Goal: Task Accomplishment & Management: Manage account settings

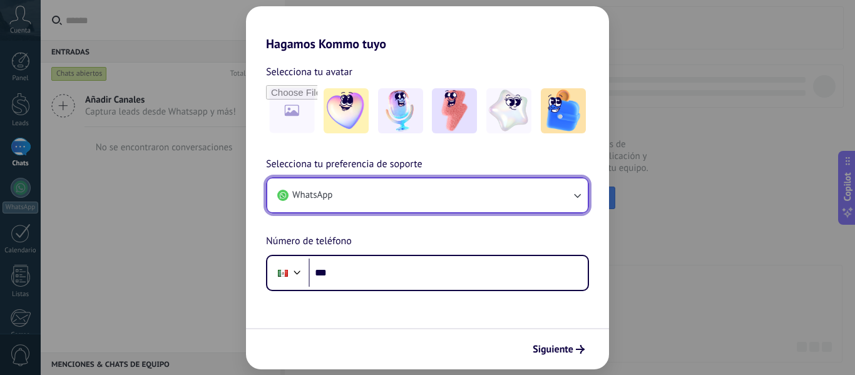
click at [571, 199] on icon "button" at bounding box center [577, 195] width 13 height 13
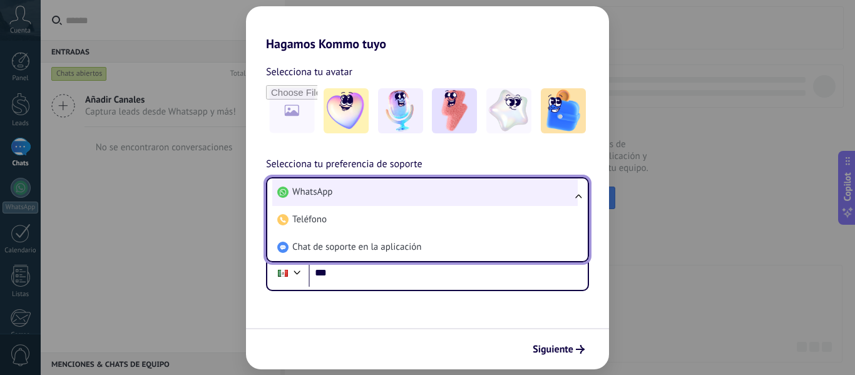
click at [330, 187] on span "WhatsApp" at bounding box center [312, 192] width 40 height 13
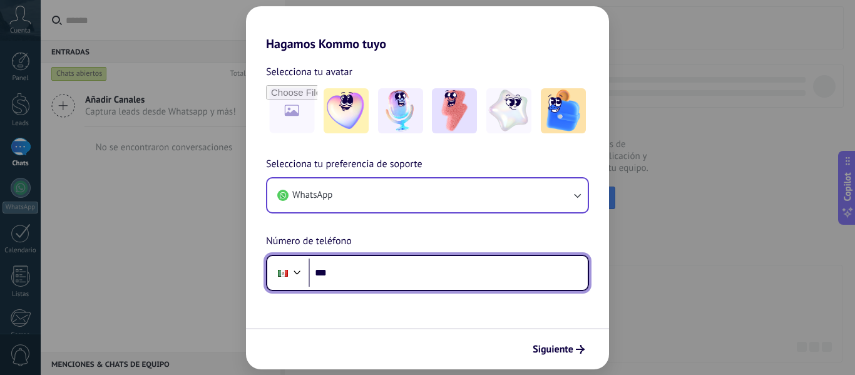
click at [370, 268] on input "***" at bounding box center [447, 272] width 279 height 29
type input "**********"
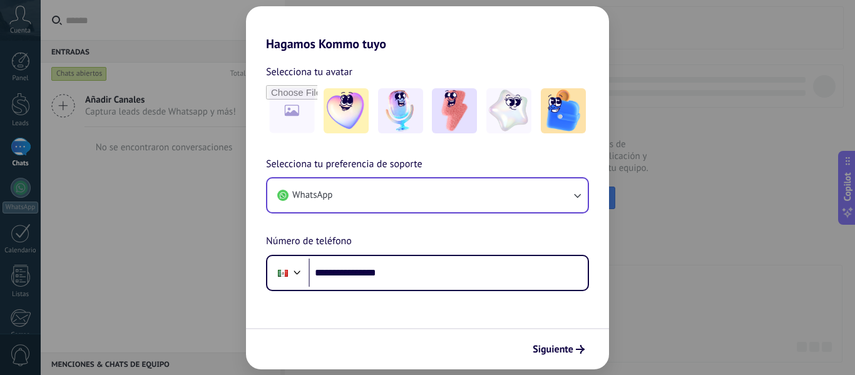
click at [366, 322] on form "**********" at bounding box center [427, 210] width 363 height 318
click at [277, 109] on input "file" at bounding box center [291, 110] width 49 height 49
type input "**********"
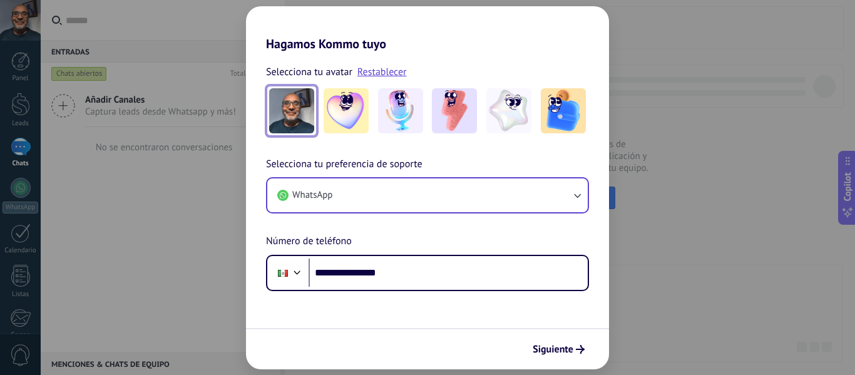
click at [554, 352] on span "Siguiente" at bounding box center [552, 349] width 41 height 9
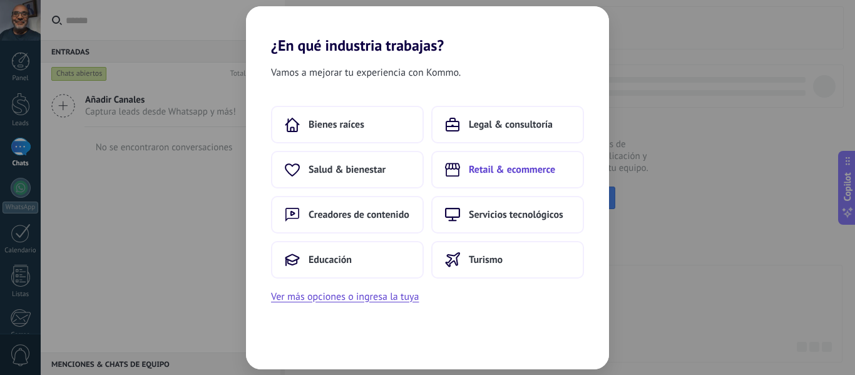
click at [507, 166] on span "Retail & ecommerce" at bounding box center [512, 169] width 86 height 13
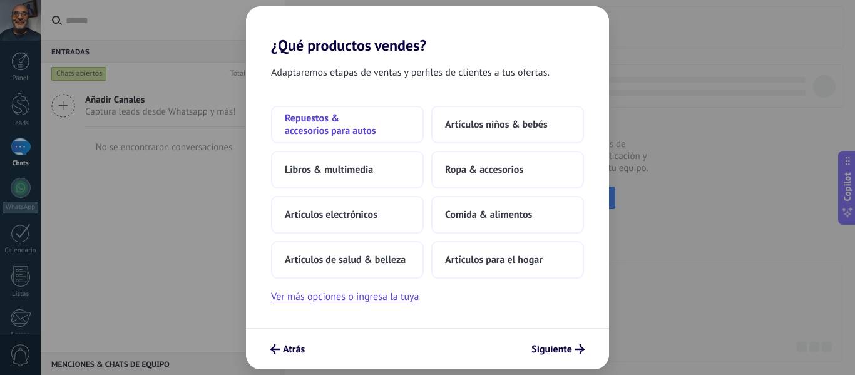
click at [322, 128] on span "Repuestos & accesorios para autos" at bounding box center [347, 124] width 125 height 25
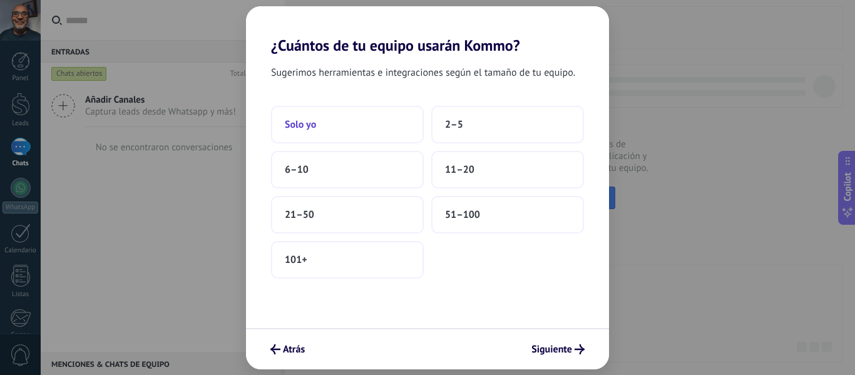
click at [336, 123] on button "Solo yo" at bounding box center [347, 125] width 153 height 38
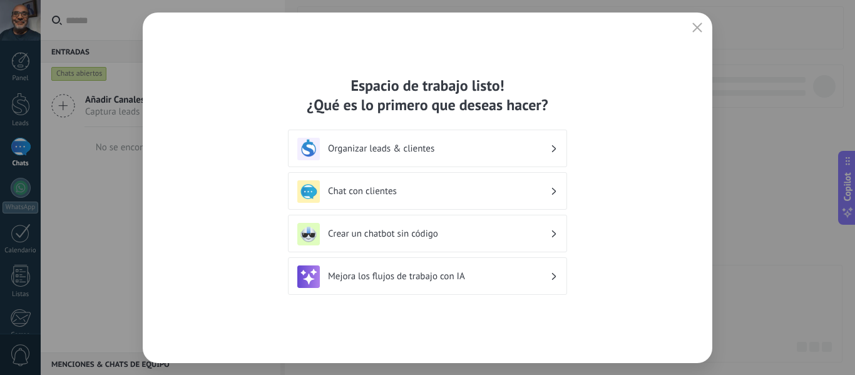
click at [434, 153] on h3 "Organizar leads & clientes" at bounding box center [439, 149] width 222 height 12
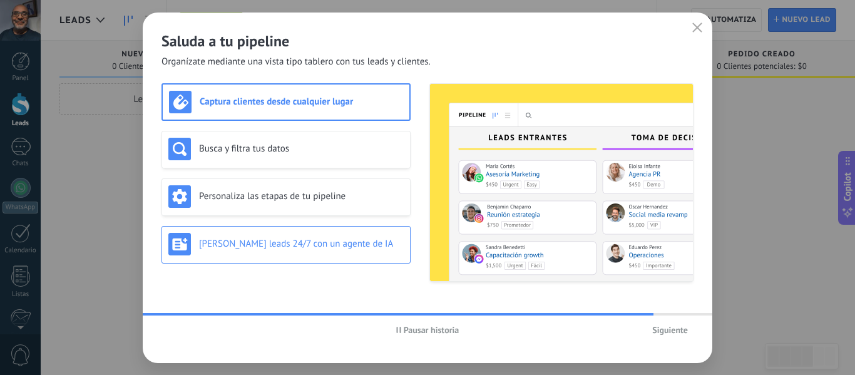
click at [302, 233] on div "[PERSON_NAME] leads 24/7 con un agente de IA" at bounding box center [285, 244] width 235 height 23
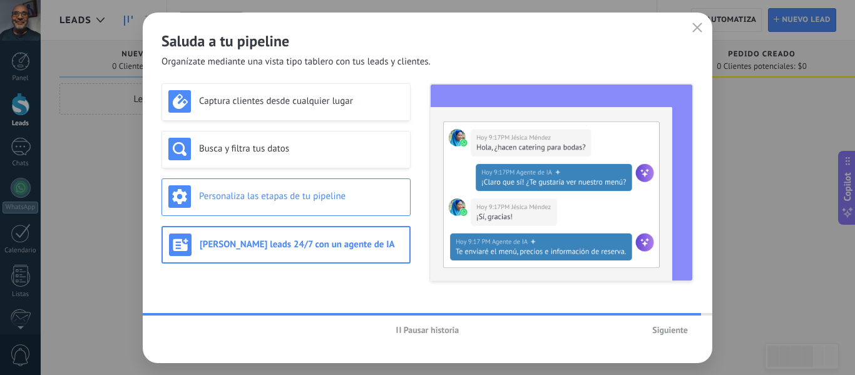
click at [303, 196] on h3 "Personaliza las etapas de tu pipeline" at bounding box center [301, 196] width 205 height 12
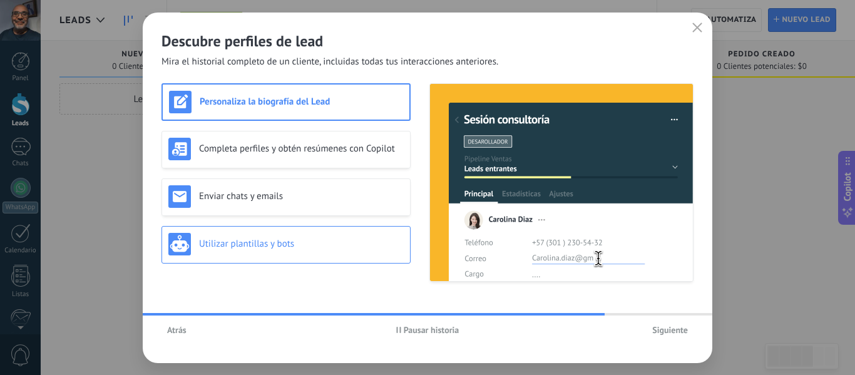
click at [296, 243] on h3 "Utilizar plantillas y bots" at bounding box center [301, 244] width 205 height 12
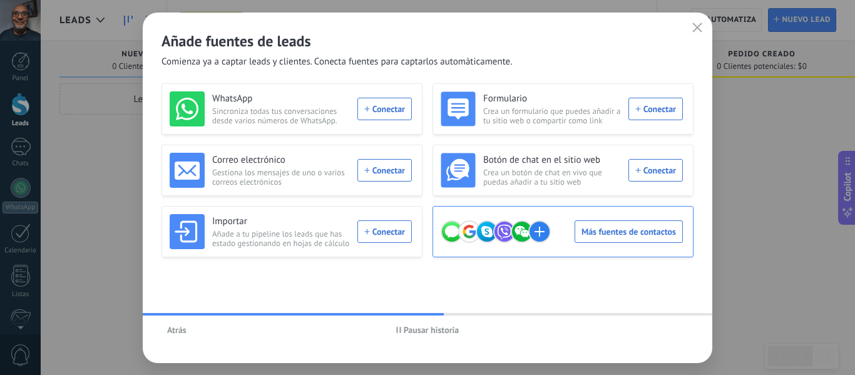
click at [647, 225] on div "Más fuentes de contactos" at bounding box center [561, 231] width 242 height 35
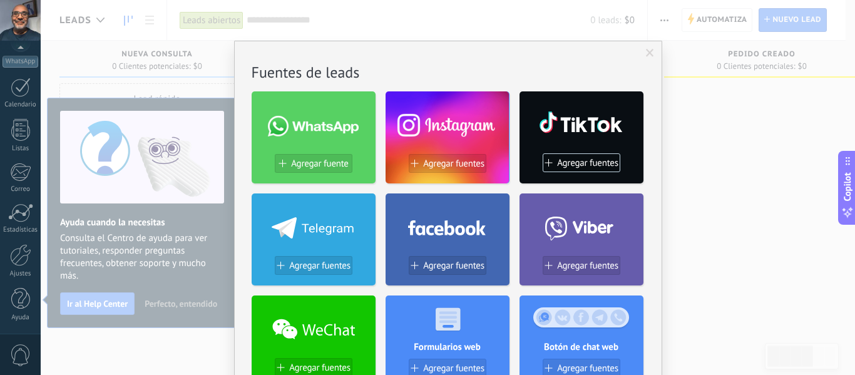
click at [340, 217] on icon at bounding box center [313, 226] width 83 height 26
click at [313, 265] on span "Agregar fuentes" at bounding box center [319, 265] width 61 height 11
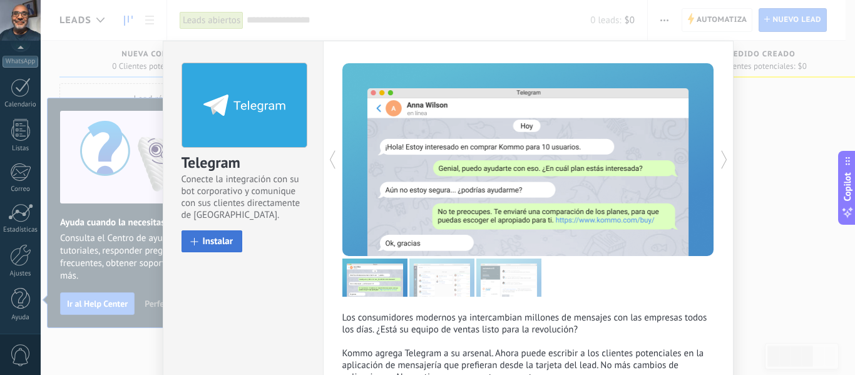
click at [203, 242] on span "Instalar" at bounding box center [218, 241] width 31 height 9
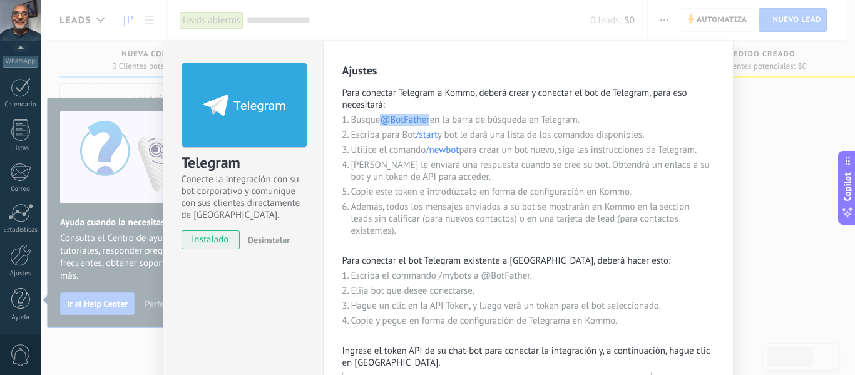
drag, startPoint x: 429, startPoint y: 119, endPoint x: 380, endPoint y: 122, distance: 48.9
click at [380, 122] on span "@BotFather" at bounding box center [404, 120] width 49 height 12
copy span "@BotFather"
drag, startPoint x: 439, startPoint y: 133, endPoint x: 416, endPoint y: 135, distance: 23.3
click at [416, 135] on li "Escriba para Bot /start y bot le dará una lista de los comandos disponibles." at bounding box center [532, 135] width 363 height 12
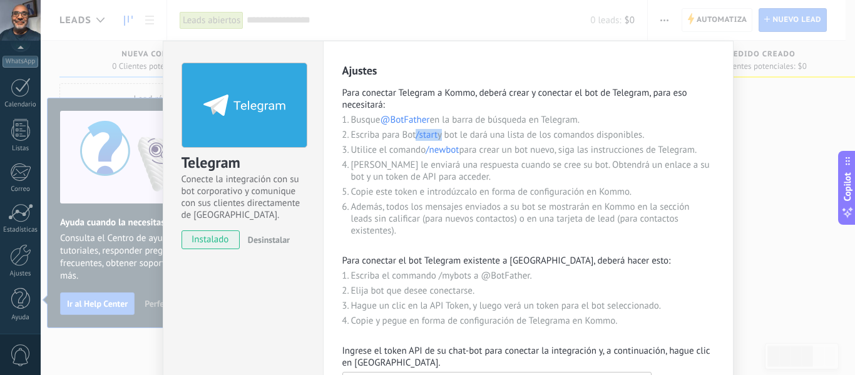
copy li "/start"
drag, startPoint x: 427, startPoint y: 148, endPoint x: 459, endPoint y: 149, distance: 31.9
click at [459, 149] on li "Utilice el comando /newbot para crear un bot nuevo, siga las instrucciones de T…" at bounding box center [532, 150] width 363 height 12
copy span "/newbot"
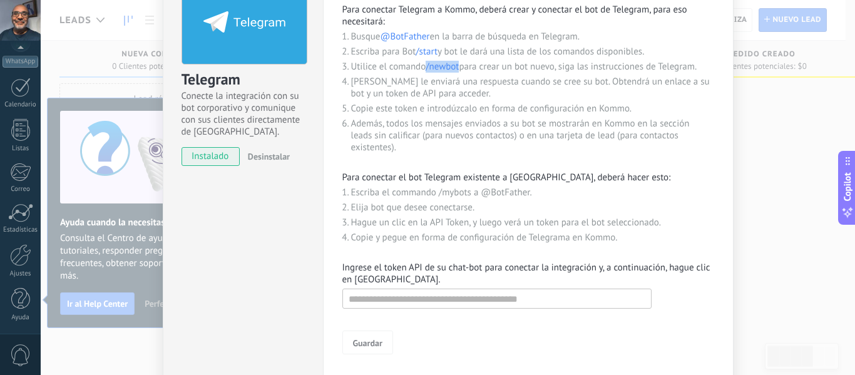
scroll to position [125, 0]
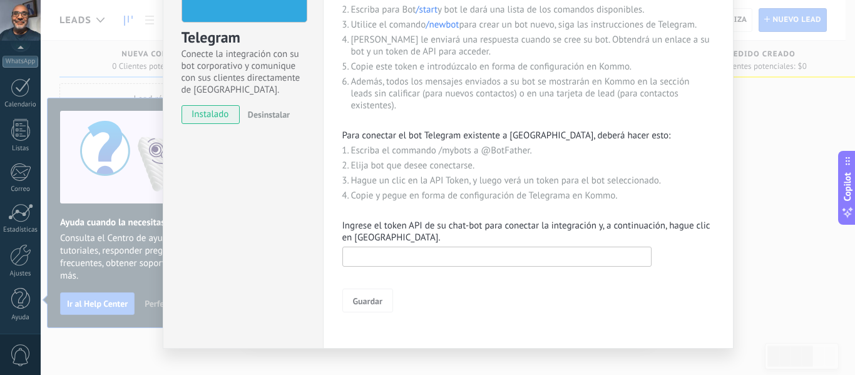
click at [521, 255] on input "text" at bounding box center [496, 257] width 309 height 20
paste input "**********"
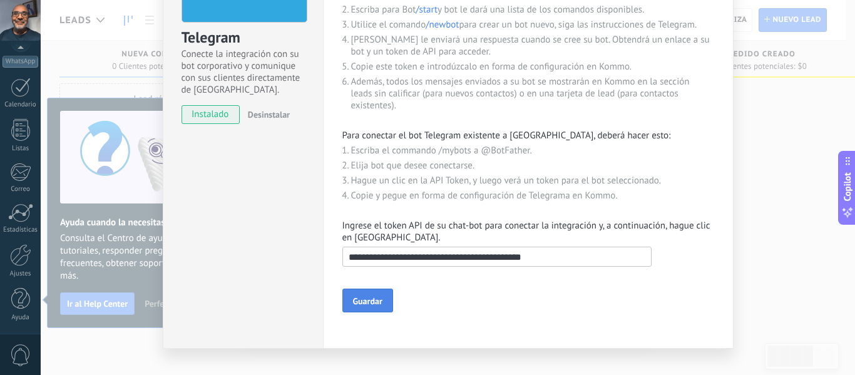
type input "**********"
click at [364, 294] on button "Guardar" at bounding box center [367, 300] width 51 height 24
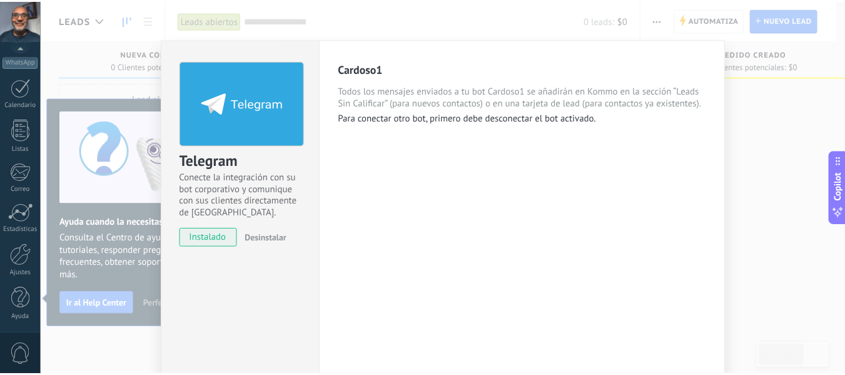
scroll to position [0, 0]
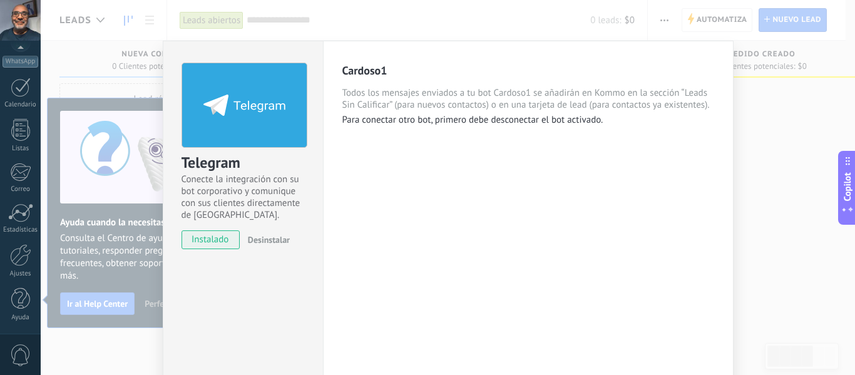
click at [780, 185] on div "Telegram Conecte la integración con su bot corporativo y comunique con sus clie…" at bounding box center [448, 187] width 814 height 375
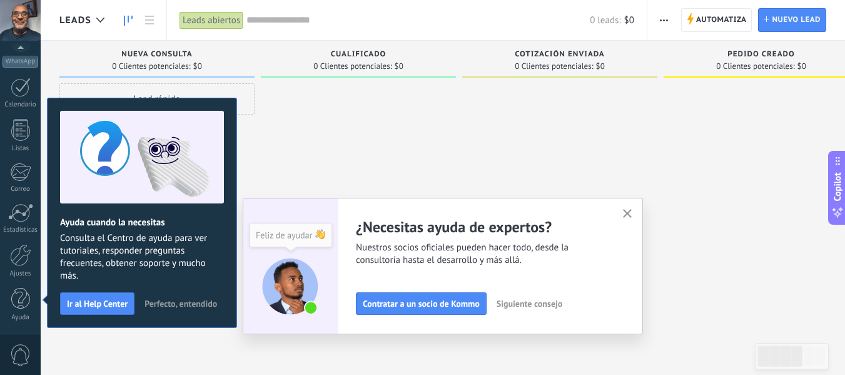
click at [631, 215] on use "button" at bounding box center [627, 213] width 9 height 9
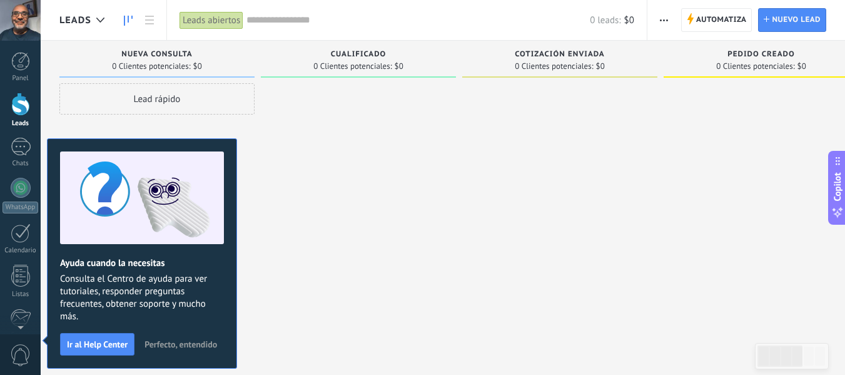
click at [200, 343] on span "Perfecto, entendido" at bounding box center [181, 344] width 73 height 9
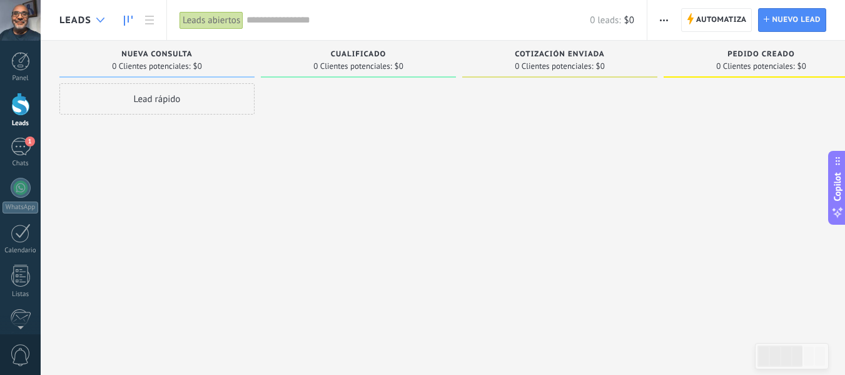
click at [99, 18] on icon at bounding box center [100, 20] width 8 height 5
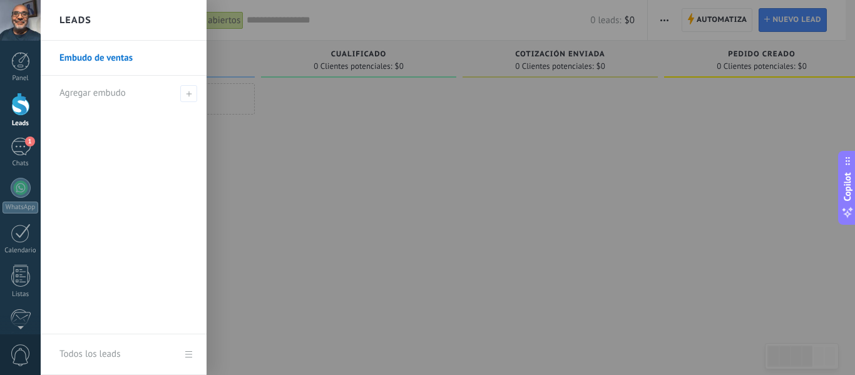
click at [343, 201] on div at bounding box center [468, 187] width 855 height 375
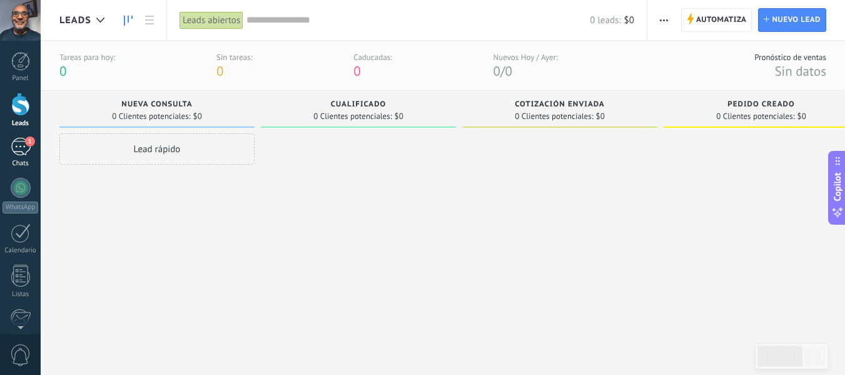
click at [11, 152] on div "1" at bounding box center [21, 147] width 20 height 18
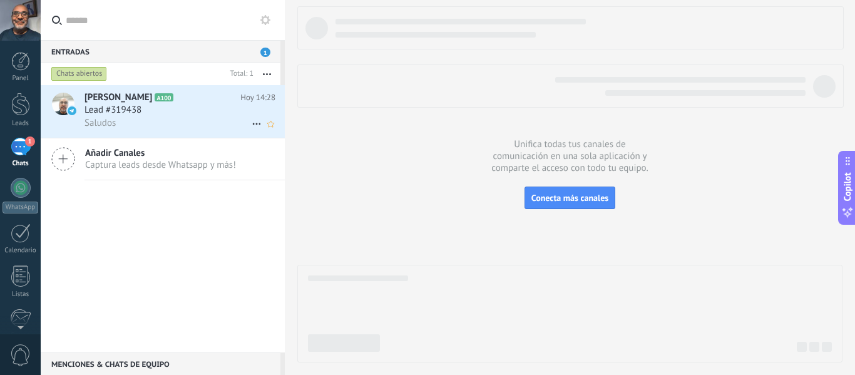
click at [193, 113] on div "Lead #319438" at bounding box center [179, 110] width 191 height 13
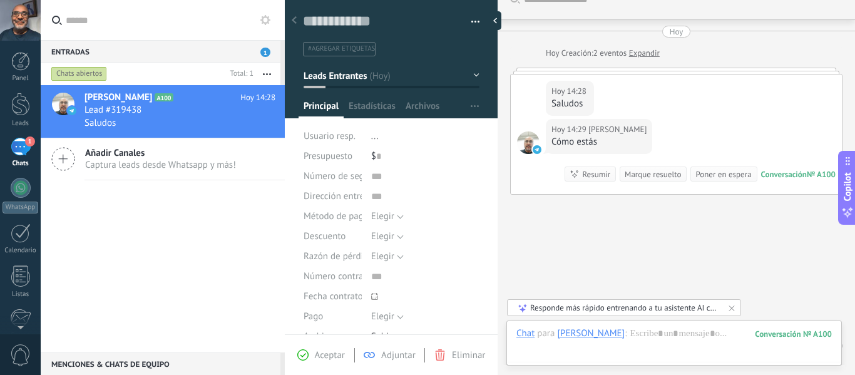
scroll to position [59, 0]
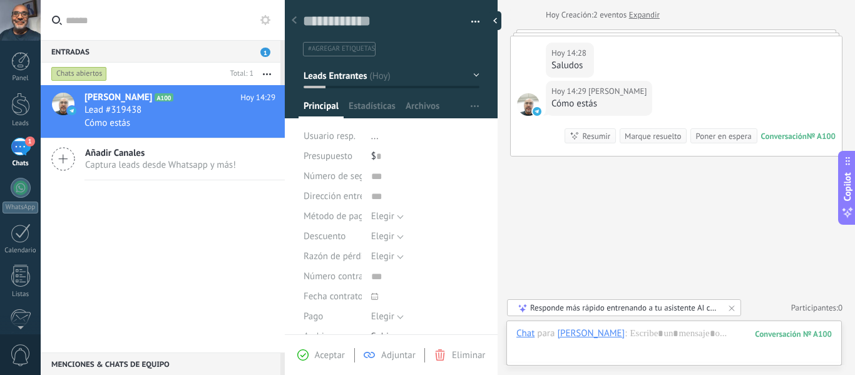
click at [678, 324] on div "Chat Correo Nota Tarea Chat para [PERSON_NAME] : 100 Enviar Cancelar Rastrear c…" at bounding box center [673, 342] width 335 height 45
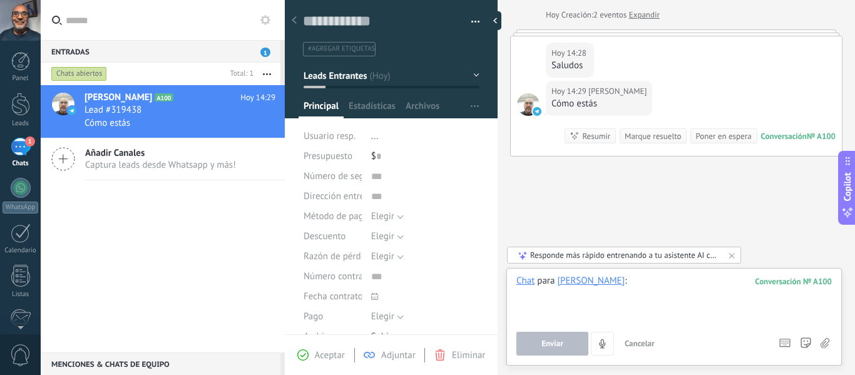
click at [643, 310] on div at bounding box center [673, 299] width 315 height 48
click at [641, 310] on div at bounding box center [673, 299] width 315 height 48
click at [556, 340] on span "Enviar" at bounding box center [552, 343] width 22 height 9
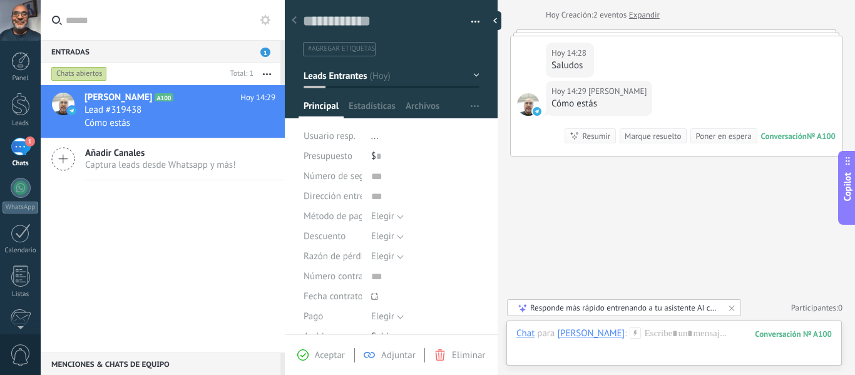
scroll to position [102, 0]
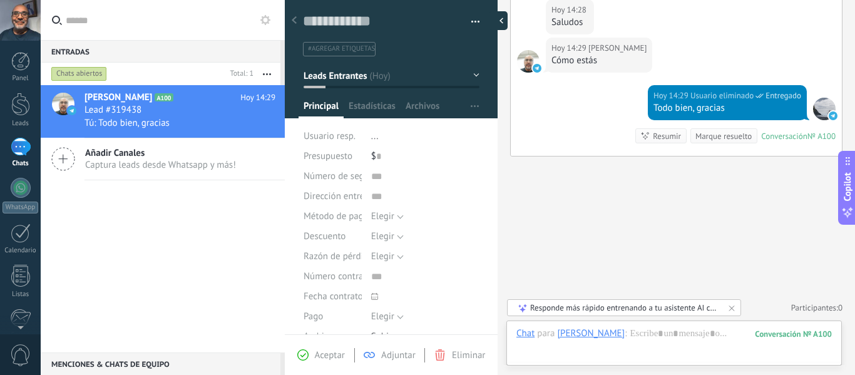
click at [499, 17] on div at bounding box center [498, 20] width 19 height 19
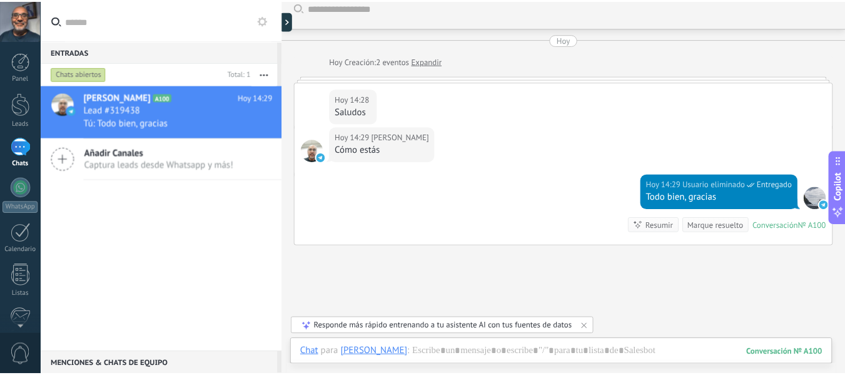
scroll to position [0, 0]
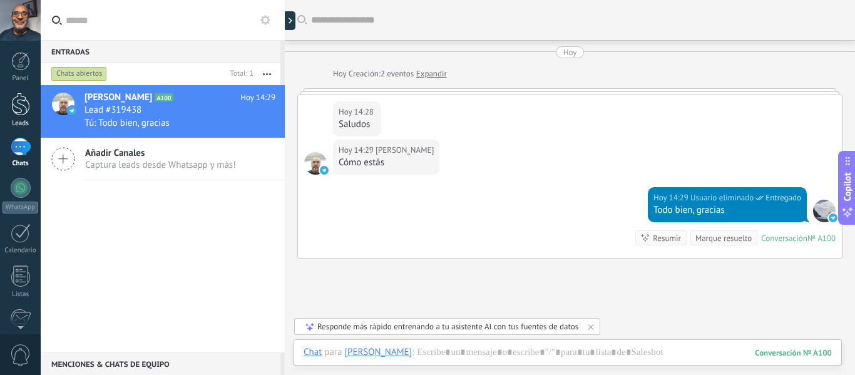
click at [16, 113] on div at bounding box center [20, 104] width 19 height 23
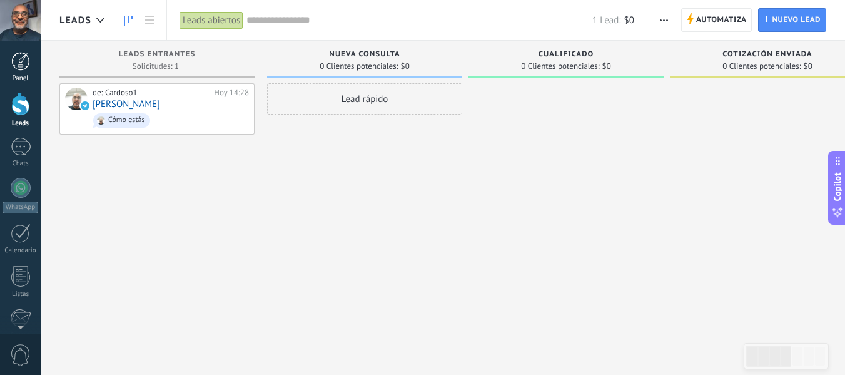
click at [22, 57] on div at bounding box center [20, 61] width 19 height 19
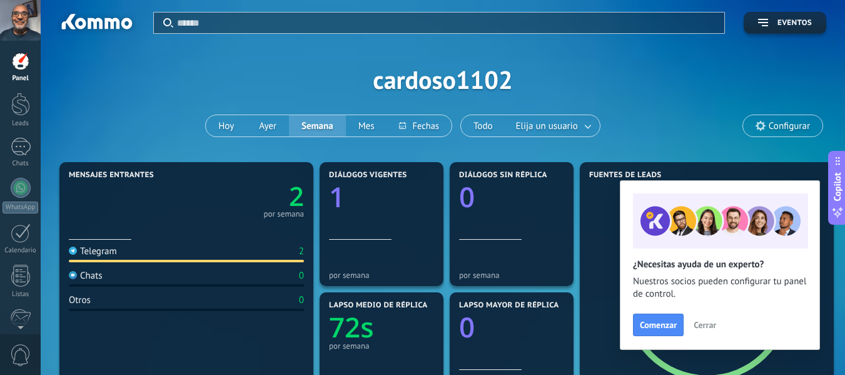
click at [708, 325] on span "Cerrar" at bounding box center [705, 324] width 23 height 9
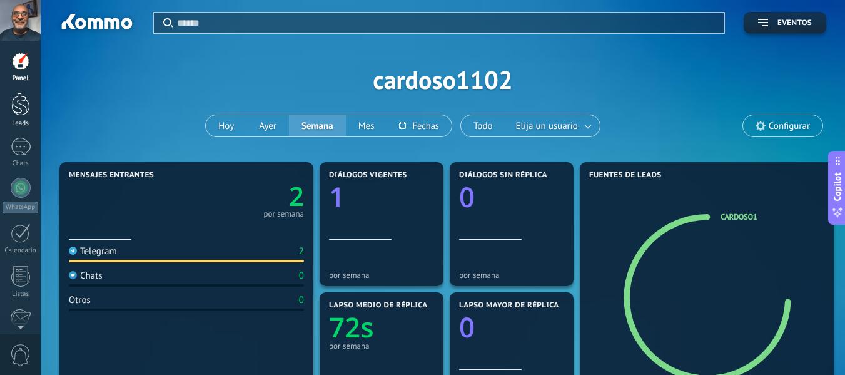
click at [18, 111] on div at bounding box center [20, 104] width 19 height 23
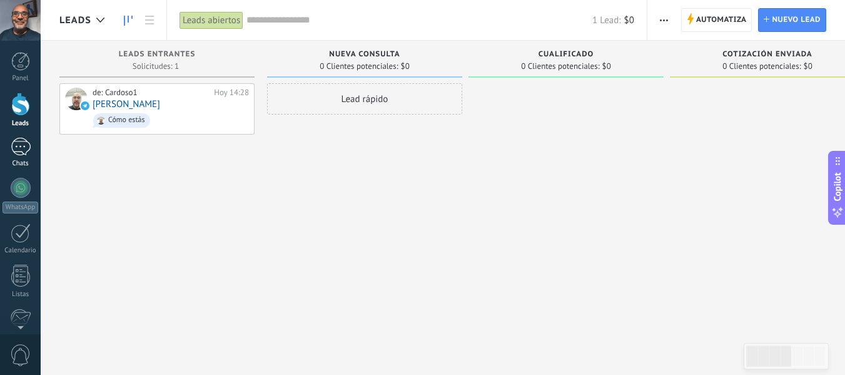
click at [15, 150] on div "1" at bounding box center [21, 147] width 20 height 18
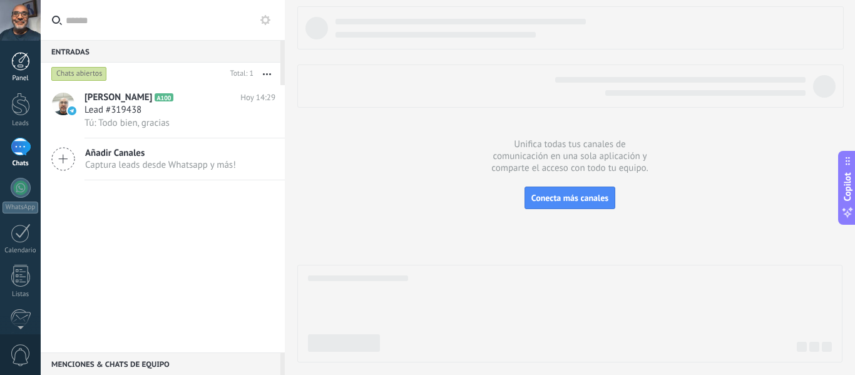
click at [21, 63] on div at bounding box center [20, 61] width 19 height 19
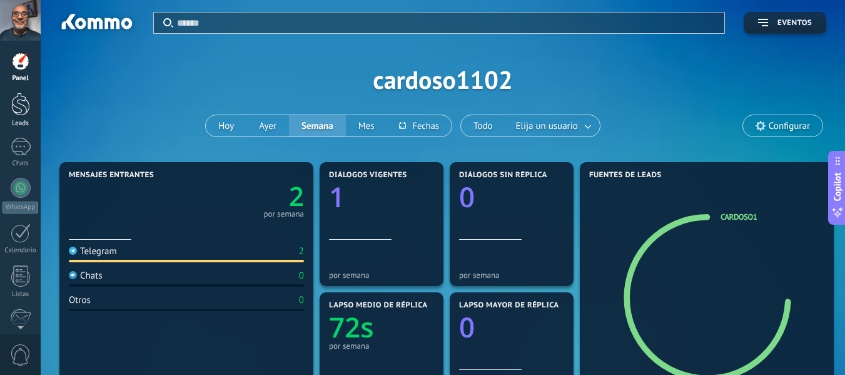
click at [19, 99] on div at bounding box center [20, 104] width 19 height 23
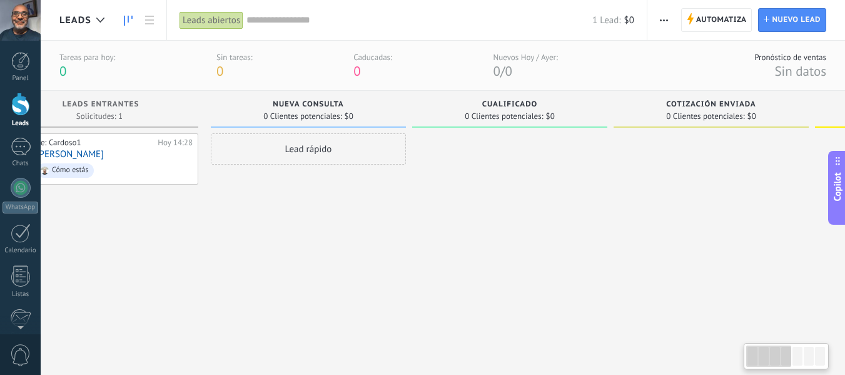
scroll to position [0, 59]
drag, startPoint x: 614, startPoint y: 102, endPoint x: 555, endPoint y: 101, distance: 58.8
click at [555, 101] on div "Cualificado" at bounding box center [507, 105] width 183 height 11
click at [557, 110] on div "Cualificado" at bounding box center [507, 105] width 183 height 11
click at [488, 106] on span "Cualificado" at bounding box center [508, 104] width 56 height 9
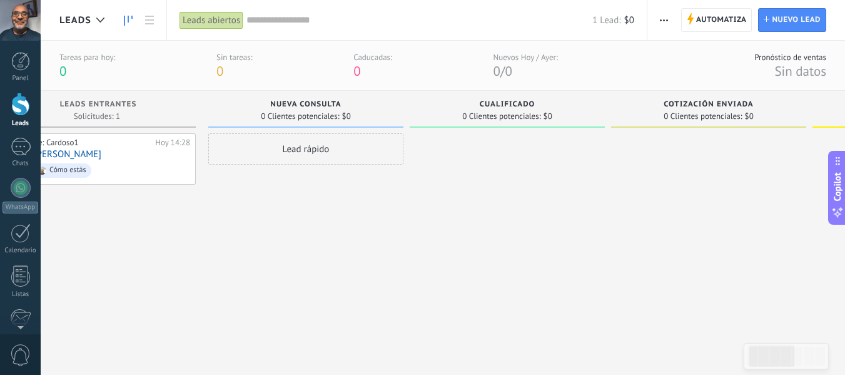
click at [486, 106] on span "Cualificado" at bounding box center [508, 104] width 56 height 9
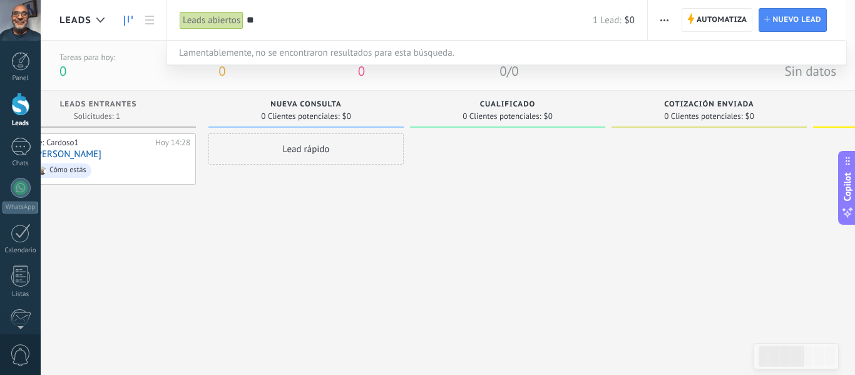
type input "*"
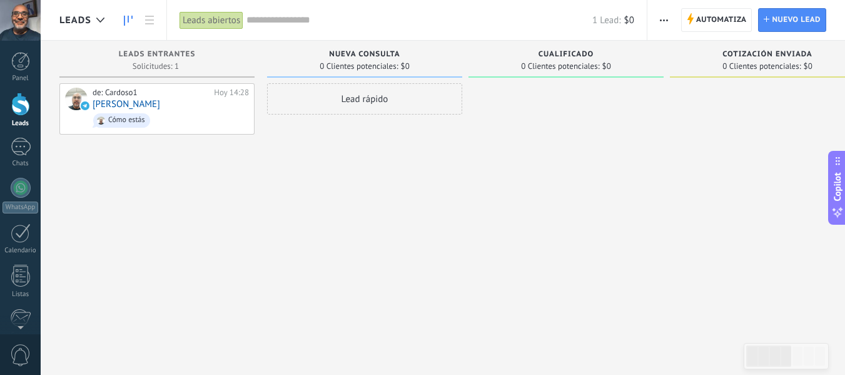
drag, startPoint x: 332, startPoint y: 74, endPoint x: 467, endPoint y: 61, distance: 135.8
click at [467, 61] on div "Nueva consulta 0 Clientes potenciales: $0 Lead rápido" at bounding box center [367, 168] width 201 height 254
click at [709, 19] on span "Automatiza" at bounding box center [721, 20] width 51 height 23
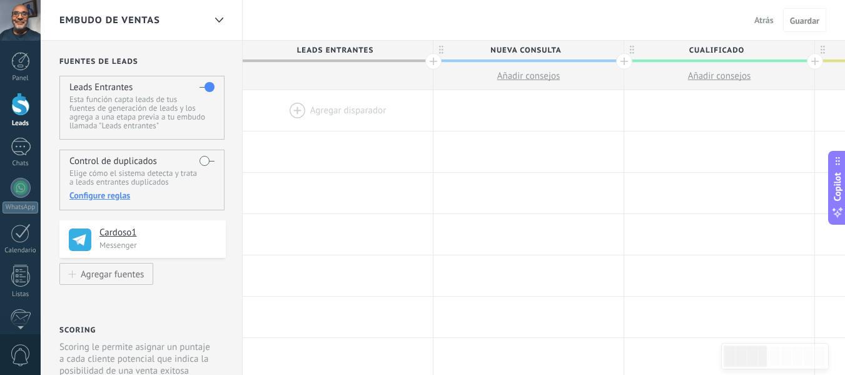
click at [815, 59] on div at bounding box center [815, 61] width 16 height 16
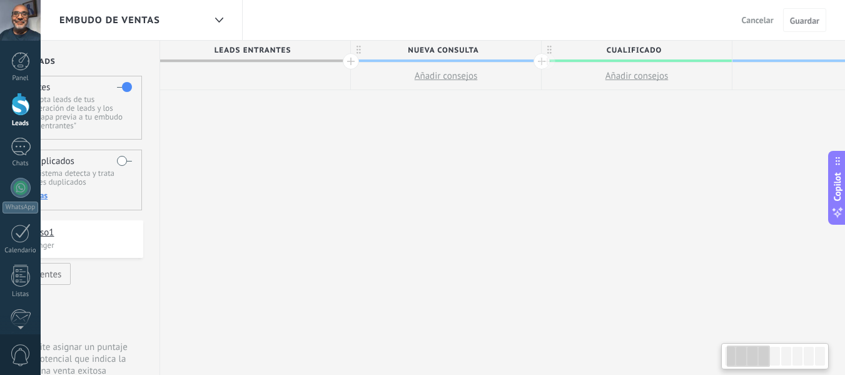
scroll to position [0, 93]
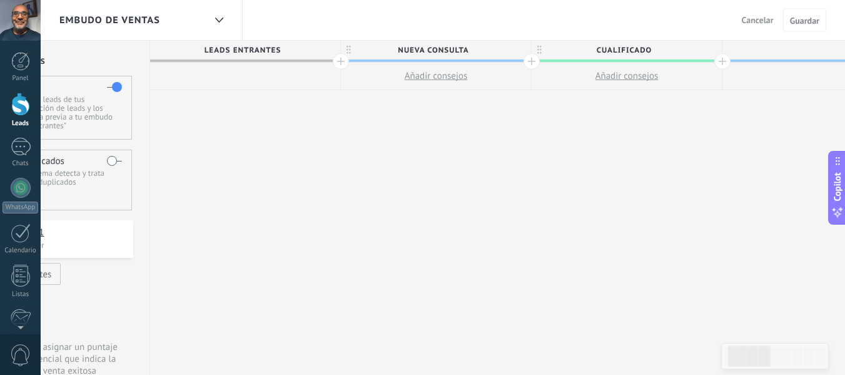
click at [653, 51] on span "Cualificado" at bounding box center [624, 50] width 184 height 19
click at [761, 19] on span "Cancelar" at bounding box center [758, 19] width 32 height 11
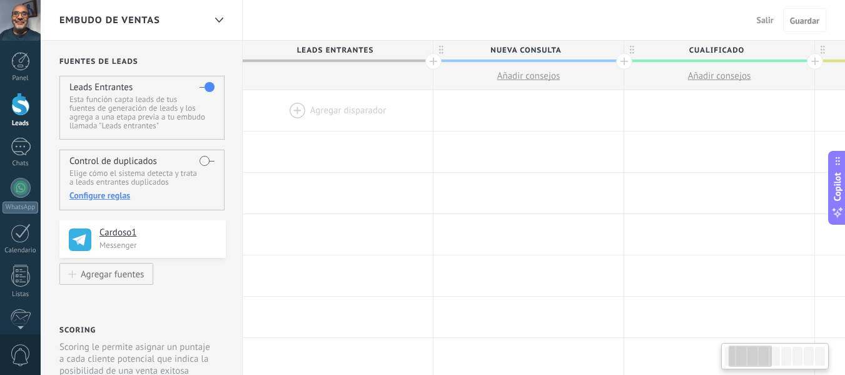
scroll to position [0, 93]
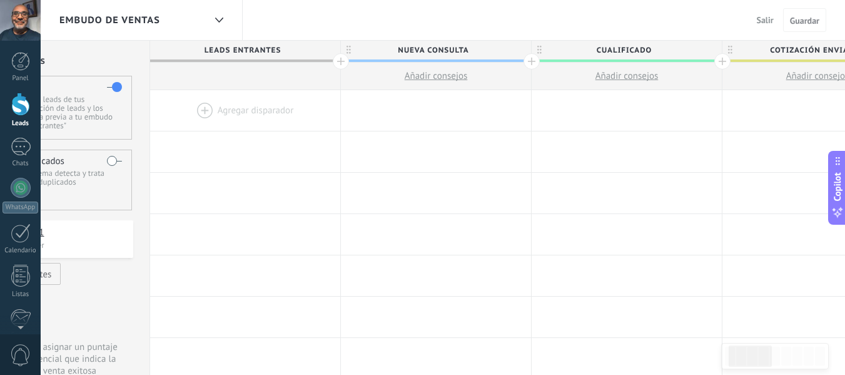
click at [721, 55] on div at bounding box center [723, 61] width 16 height 16
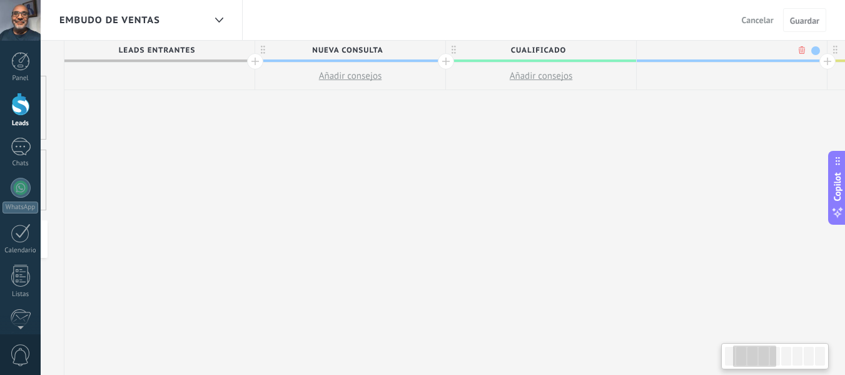
scroll to position [0, 185]
click at [610, 52] on span "Cualificado" at bounding box center [531, 50] width 184 height 19
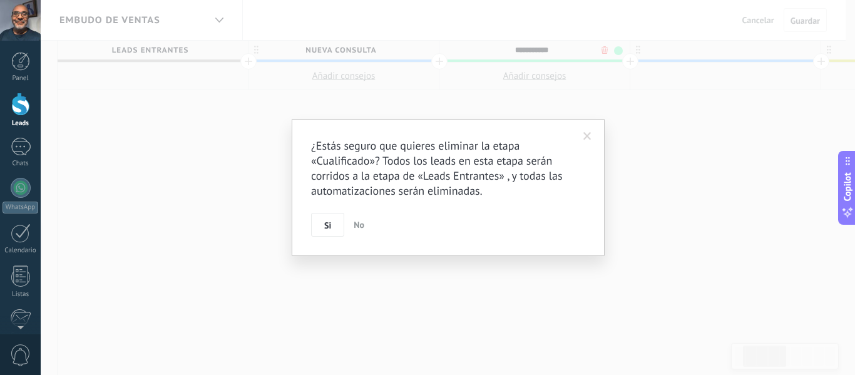
drag, startPoint x: 610, startPoint y: 52, endPoint x: 494, endPoint y: 51, distance: 116.4
click at [355, 226] on span "No" at bounding box center [359, 224] width 11 height 11
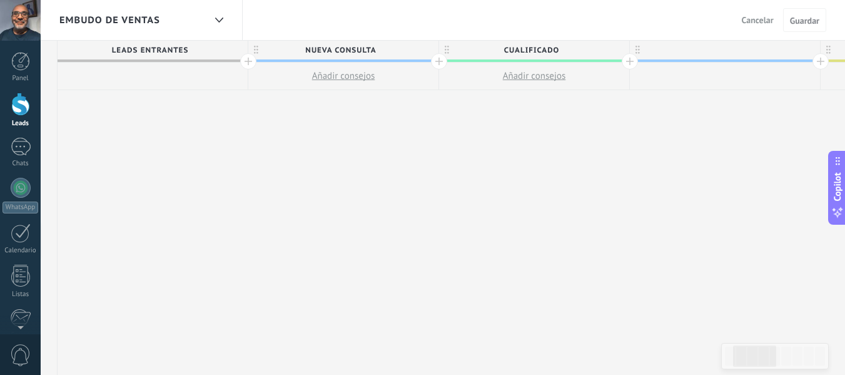
click at [626, 58] on div at bounding box center [630, 61] width 16 height 16
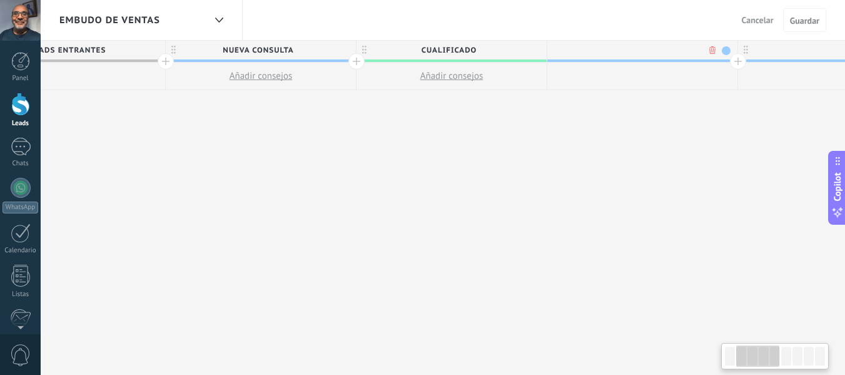
scroll to position [0, 278]
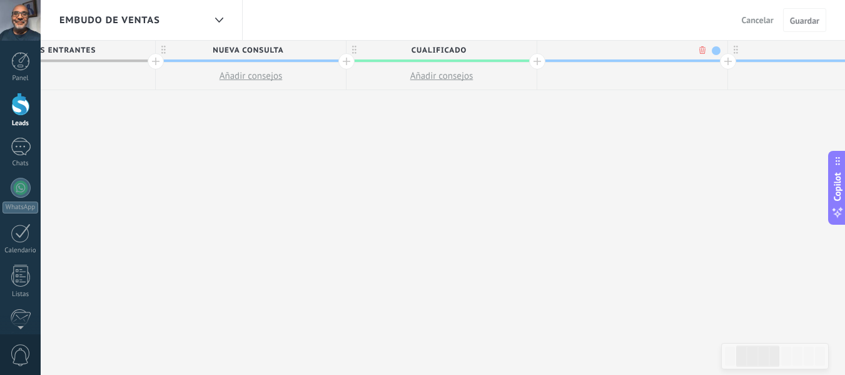
click at [509, 48] on span "Cualificado" at bounding box center [439, 50] width 184 height 19
click at [345, 59] on div at bounding box center [346, 61] width 16 height 16
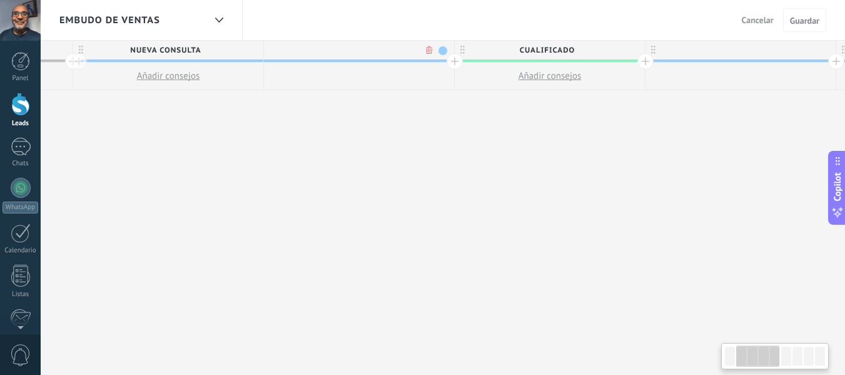
scroll to position [0, 370]
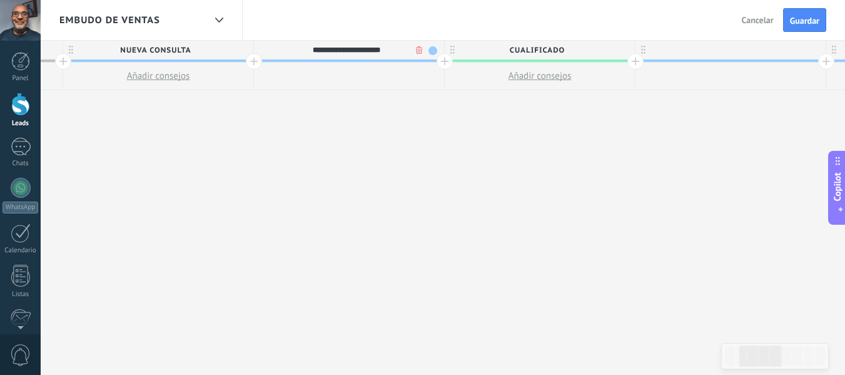
type input "**********"
click at [431, 51] on span at bounding box center [433, 50] width 9 height 9
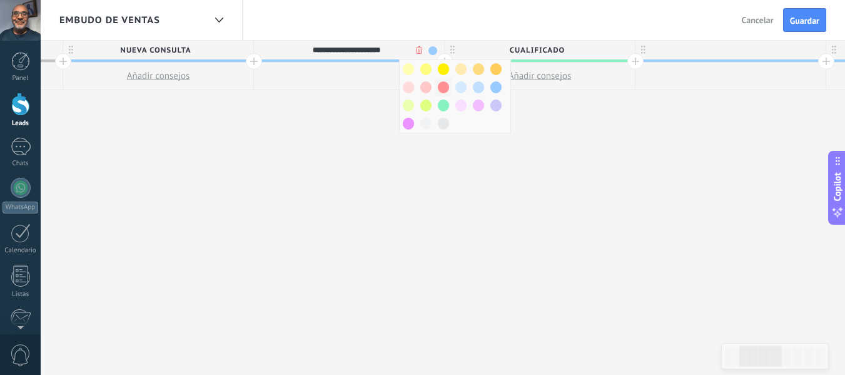
click at [440, 86] on span at bounding box center [443, 87] width 11 height 12
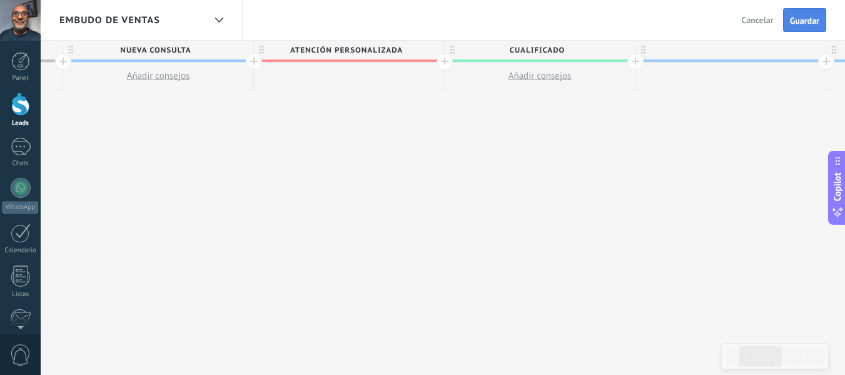
click at [803, 15] on button "Guardar" at bounding box center [804, 20] width 43 height 24
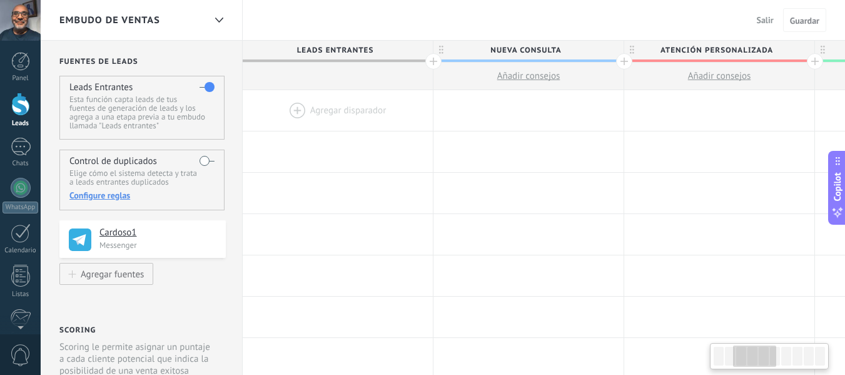
scroll to position [0, 370]
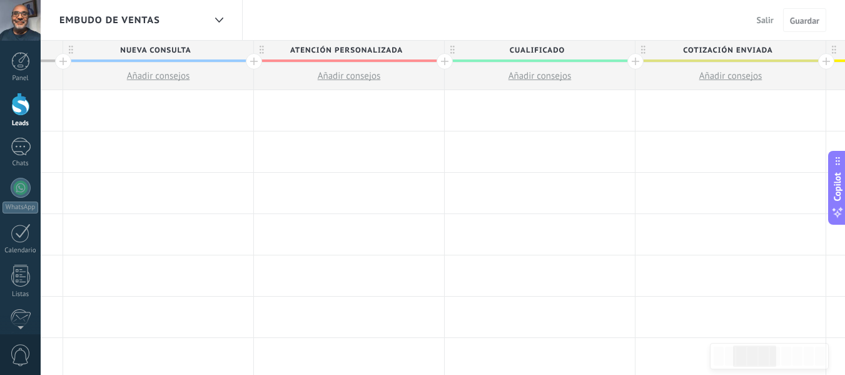
click at [773, 16] on span "Salir" at bounding box center [765, 19] width 17 height 11
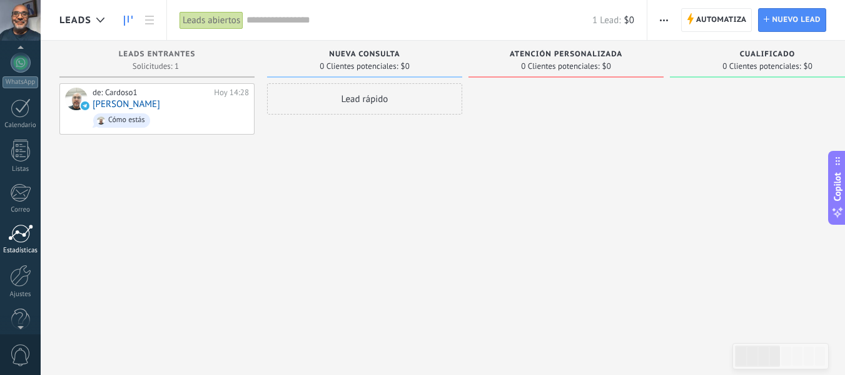
scroll to position [146, 0]
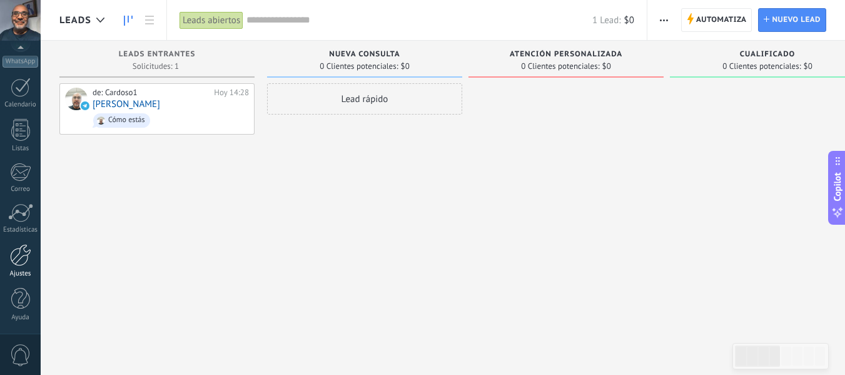
click at [21, 255] on div at bounding box center [20, 255] width 21 height 22
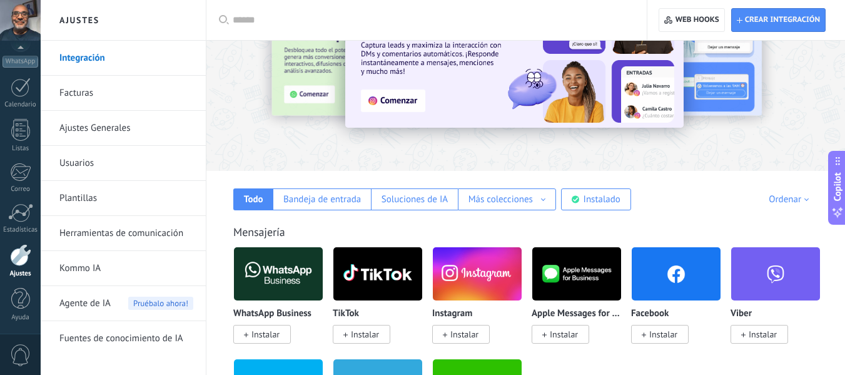
scroll to position [83, 0]
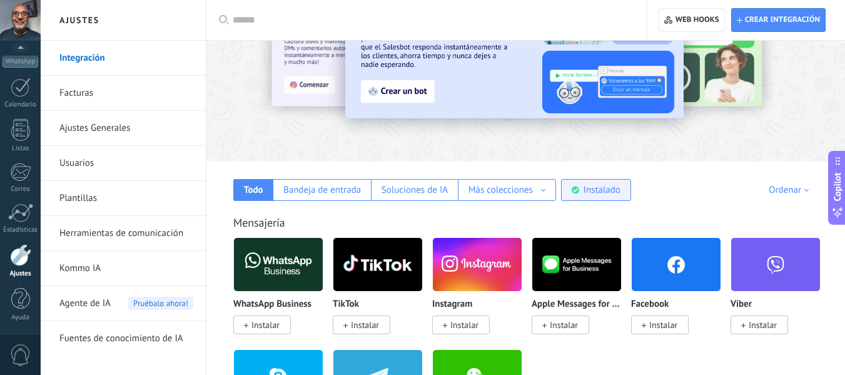
click at [605, 192] on div "Instalado" at bounding box center [602, 190] width 37 height 12
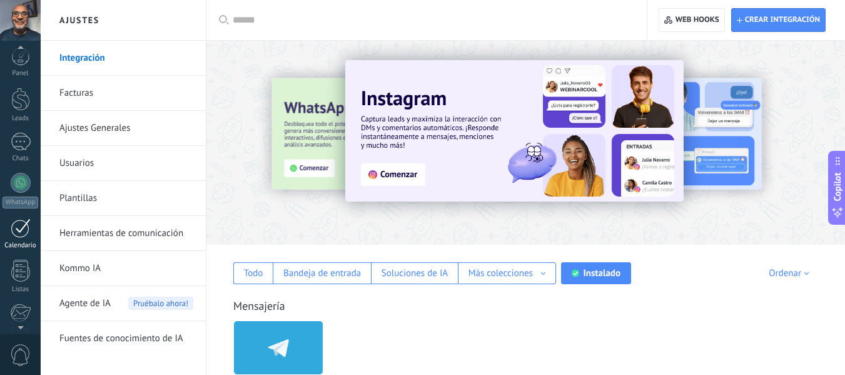
scroll to position [0, 0]
click at [22, 99] on div at bounding box center [20, 104] width 19 height 23
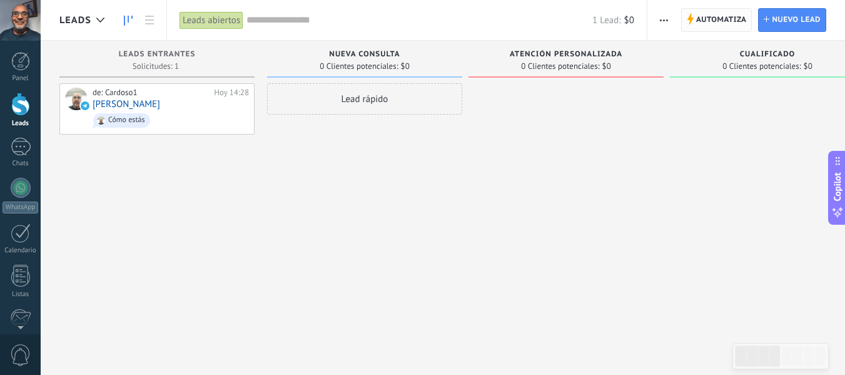
click at [733, 19] on span "Automatiza" at bounding box center [721, 20] width 51 height 23
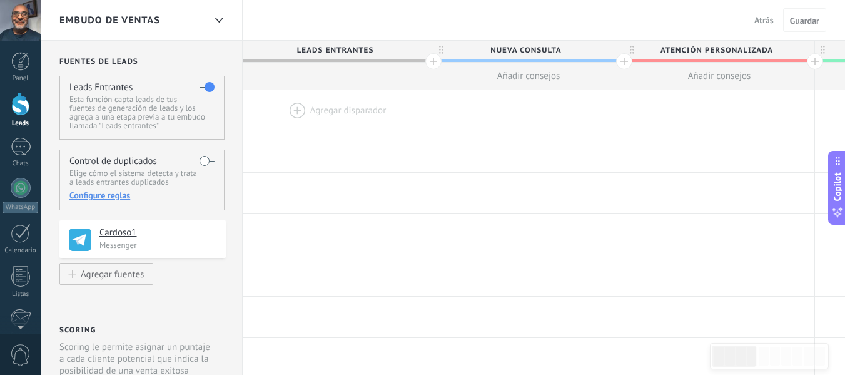
drag, startPoint x: 476, startPoint y: 69, endPoint x: 324, endPoint y: 71, distance: 152.0
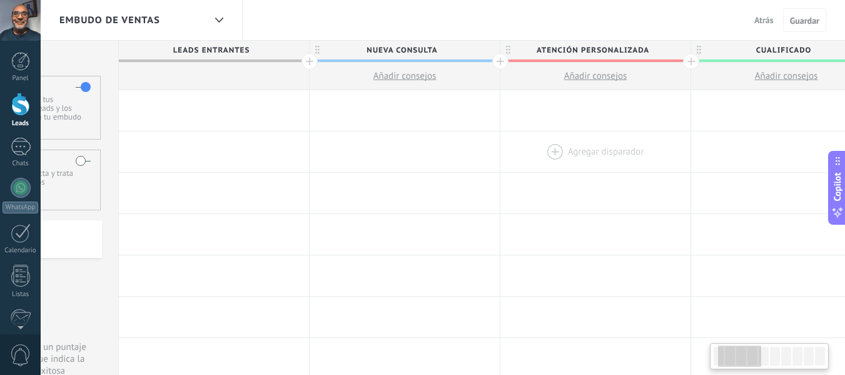
scroll to position [0, 125]
click at [709, 71] on button "Añadir consejos" at bounding box center [785, 76] width 190 height 27
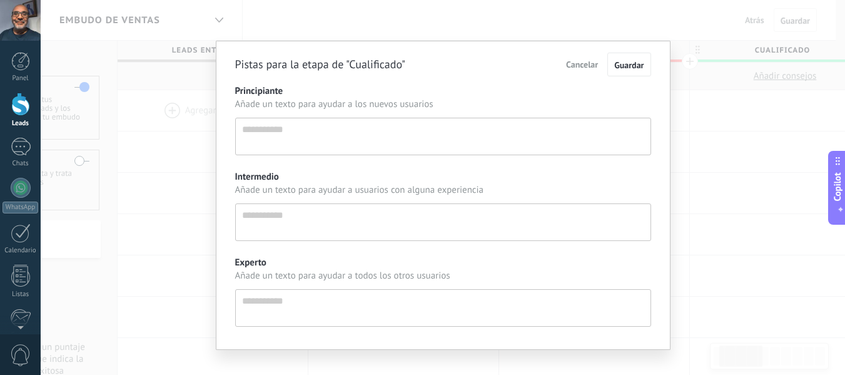
scroll to position [12, 0]
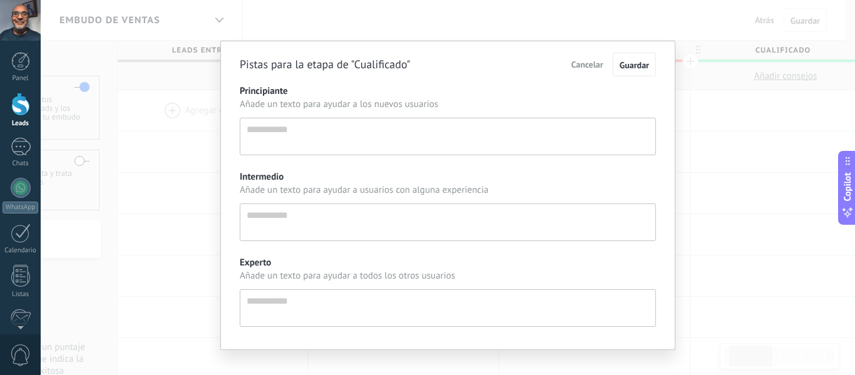
click at [710, 111] on div "Pistas para la etapa de "Cualificado" Cancelar Guardar Principiante Añade un te…" at bounding box center [448, 187] width 814 height 375
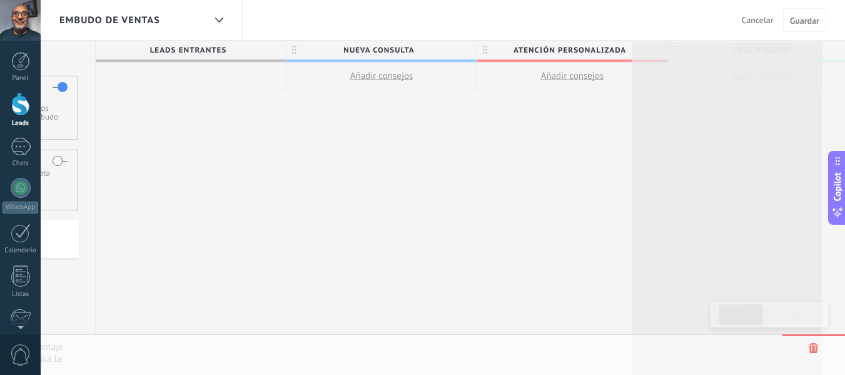
scroll to position [0, 166]
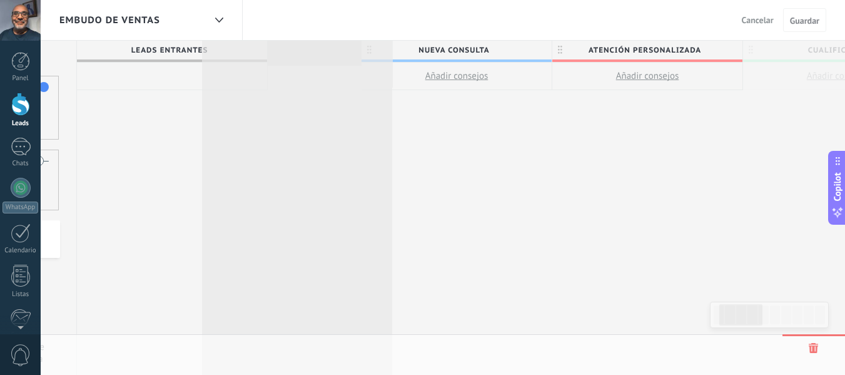
drag, startPoint x: 698, startPoint y: 46, endPoint x: 211, endPoint y: 43, distance: 486.8
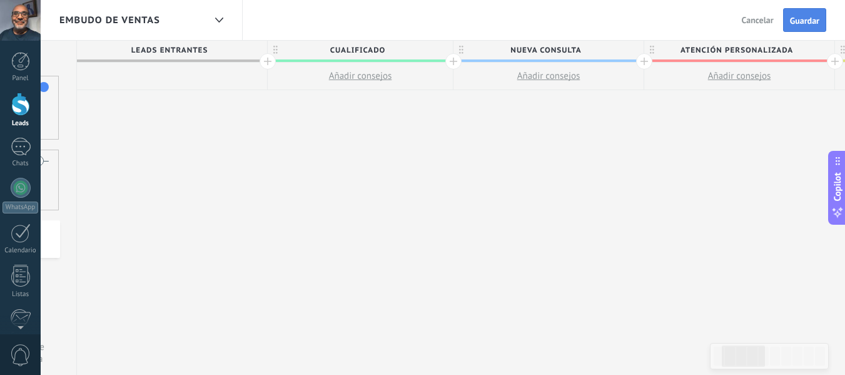
click at [807, 19] on span "Guardar" at bounding box center [804, 20] width 29 height 9
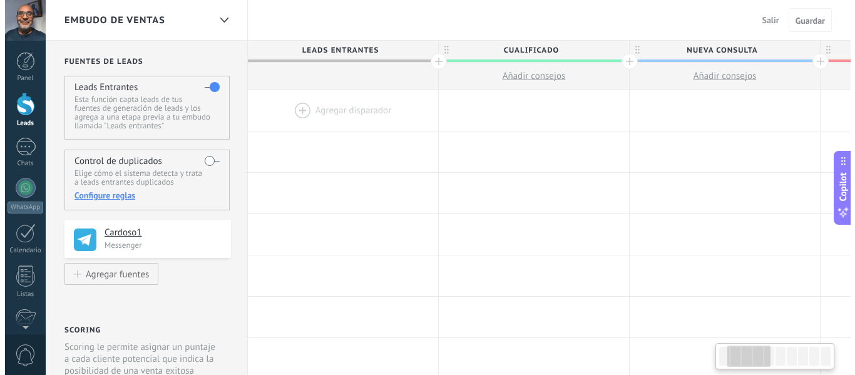
scroll to position [0, 166]
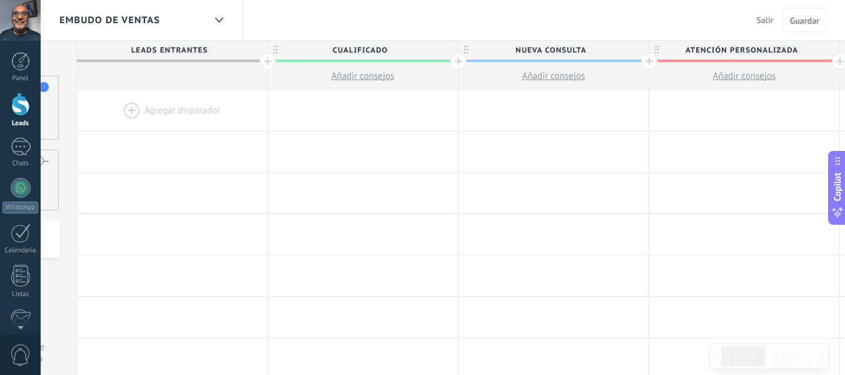
click at [770, 20] on span "Salir" at bounding box center [765, 19] width 17 height 11
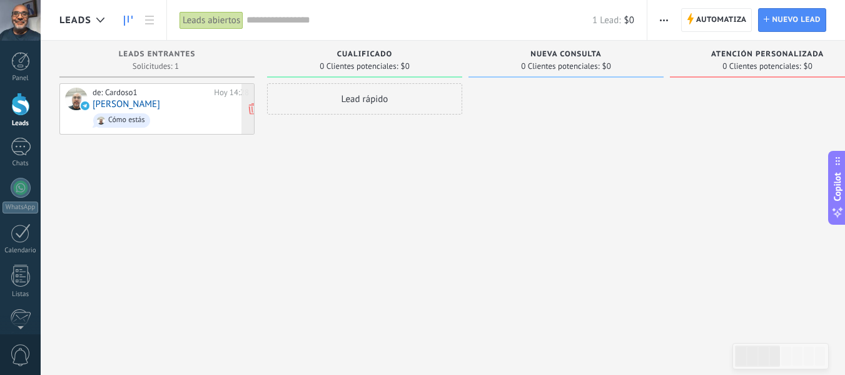
click at [191, 119] on span "Cómo estás" at bounding box center [171, 120] width 156 height 19
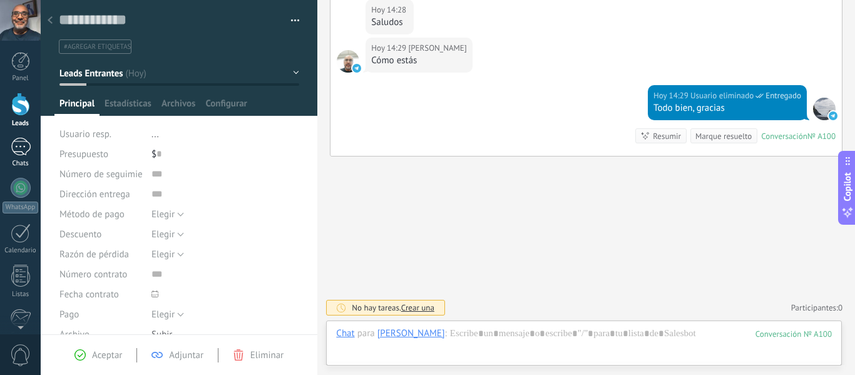
click at [21, 150] on div "1" at bounding box center [21, 147] width 20 height 18
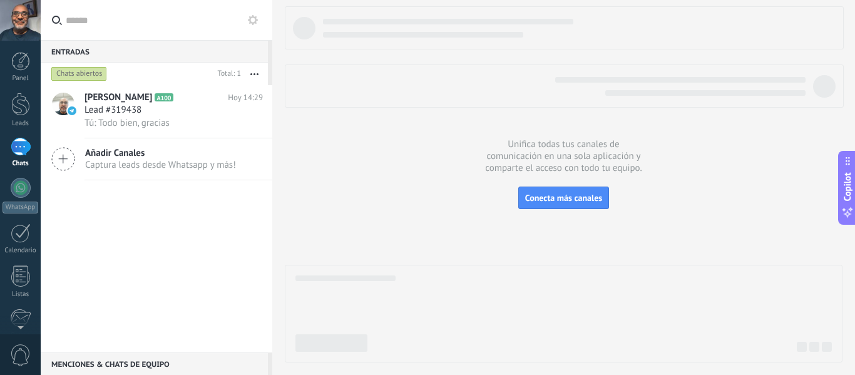
click at [196, 186] on div "Entradas 0 Chats abiertos Total: 1 Silenciar Acciones múltiples Ordenar Más rec…" at bounding box center [448, 187] width 814 height 375
type textarea "**********"
click at [210, 120] on div "Tú: Todo bien, gracias" at bounding box center [173, 122] width 178 height 13
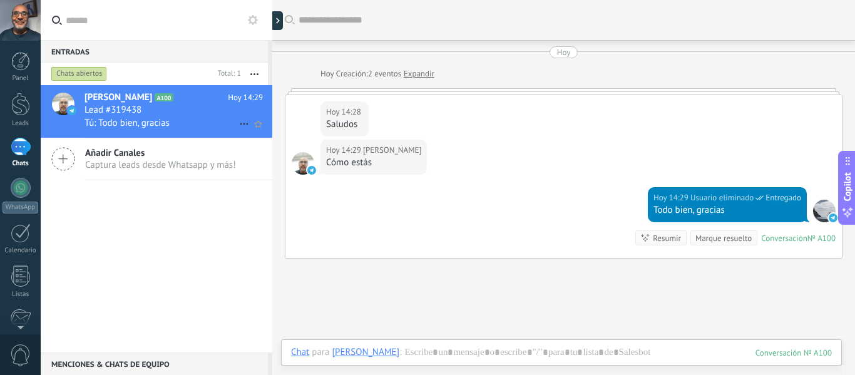
scroll to position [35, 0]
